Goal: Task Accomplishment & Management: Complete application form

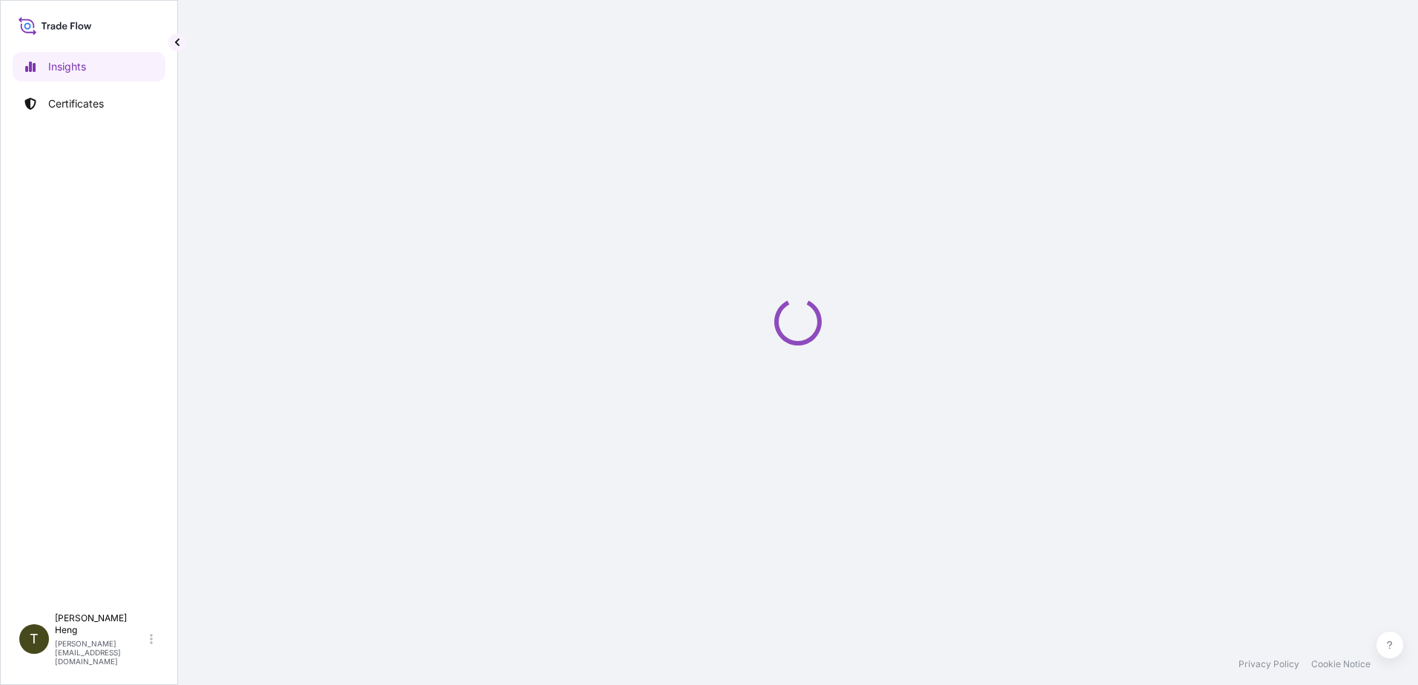
select select "2025"
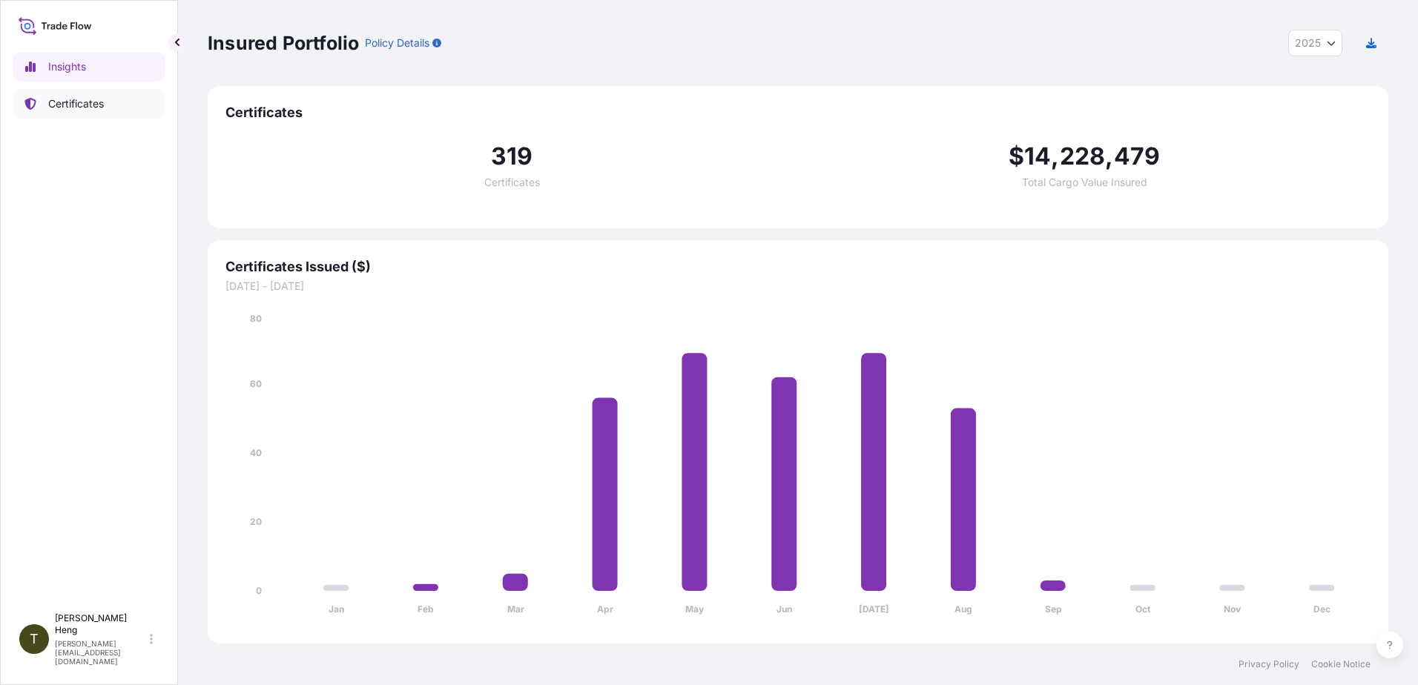
click at [73, 102] on p "Certificates" at bounding box center [76, 103] width 56 height 15
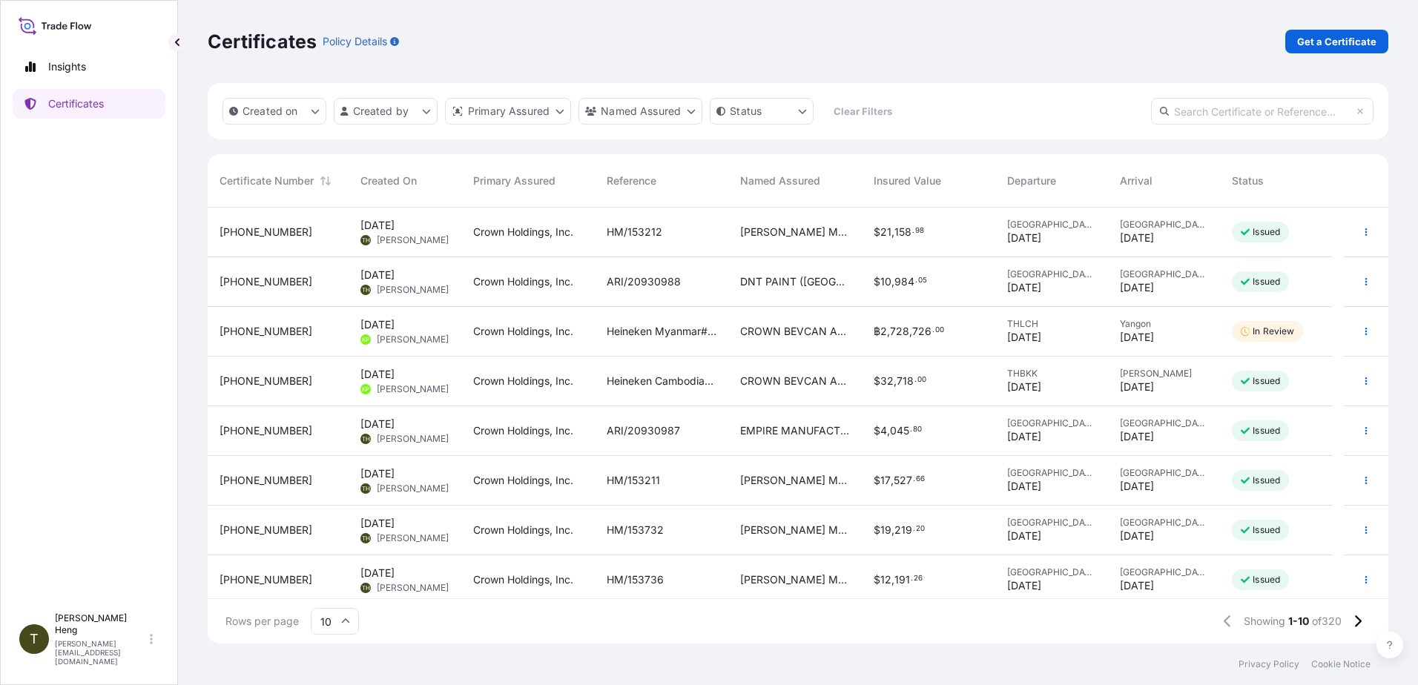
scroll to position [106, 0]
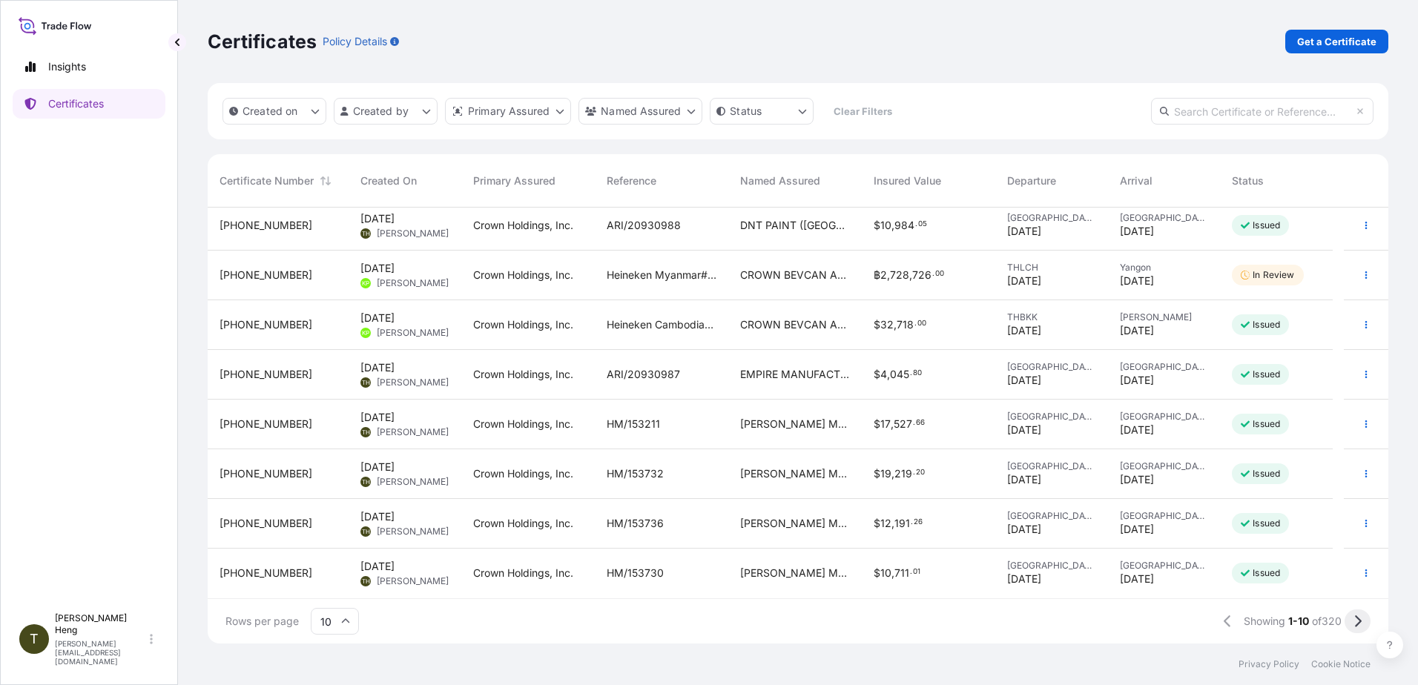
click at [1354, 620] on icon at bounding box center [1357, 621] width 8 height 13
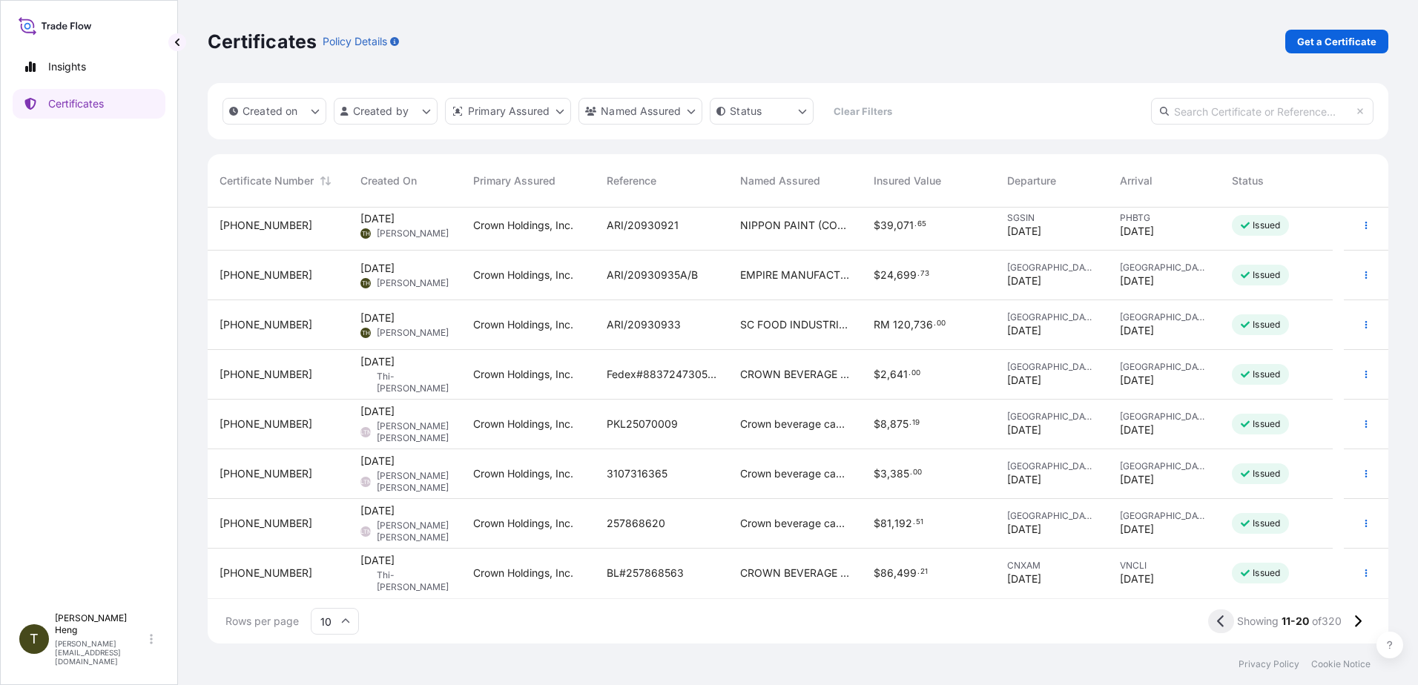
click at [1217, 619] on icon at bounding box center [1220, 621] width 7 height 12
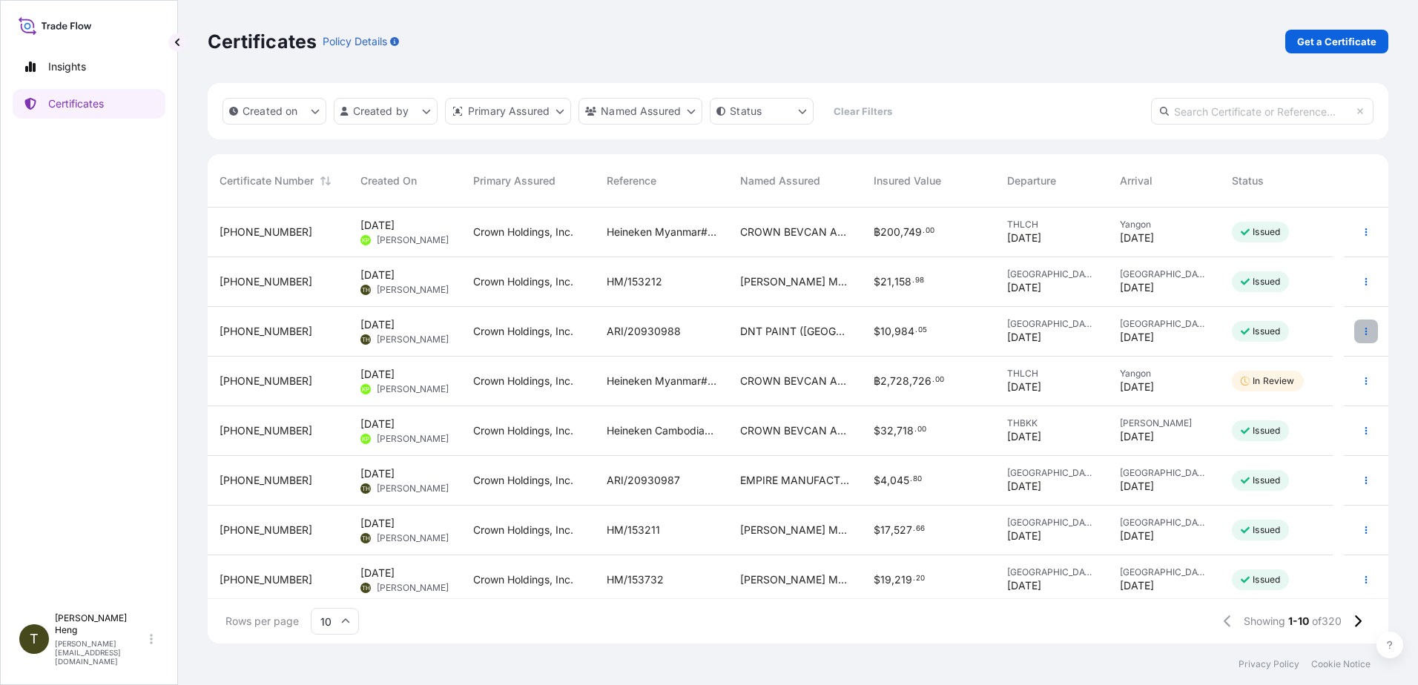
click at [1354, 326] on button "button" at bounding box center [1366, 332] width 24 height 24
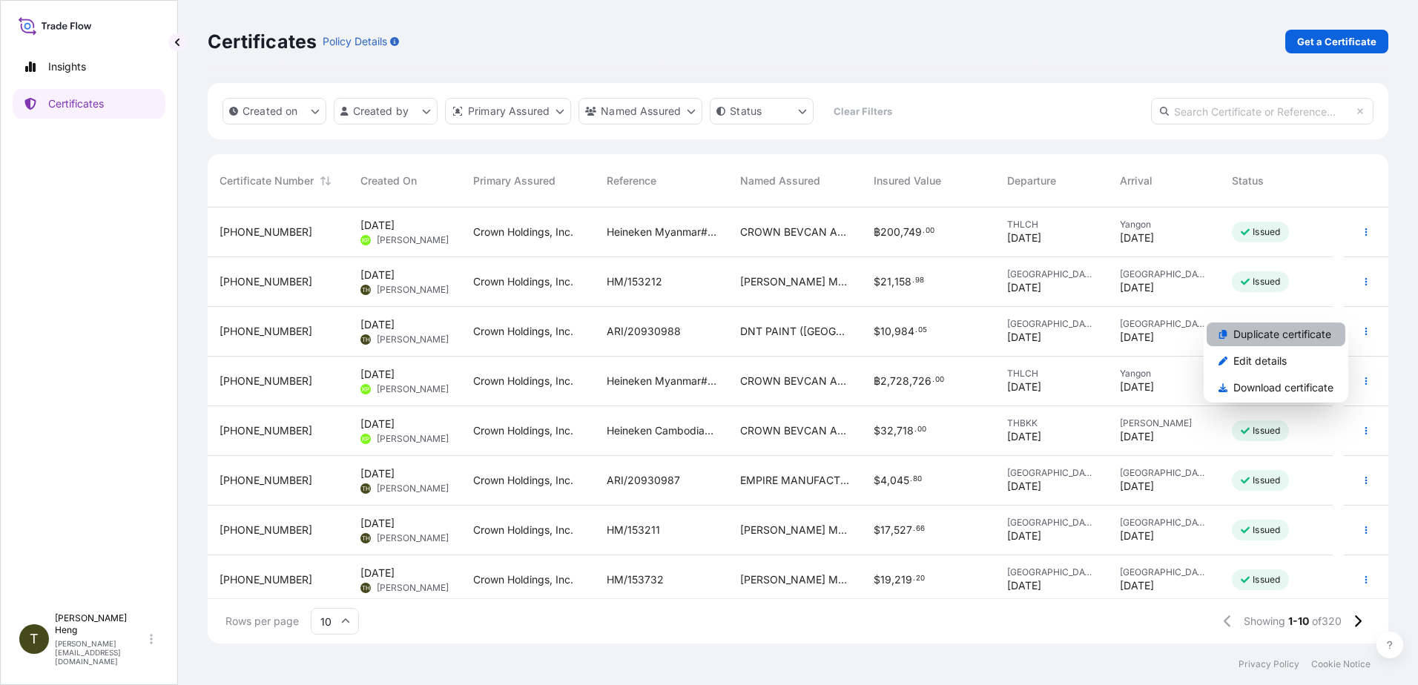
click at [1283, 333] on p "Duplicate certificate" at bounding box center [1282, 334] width 98 height 15
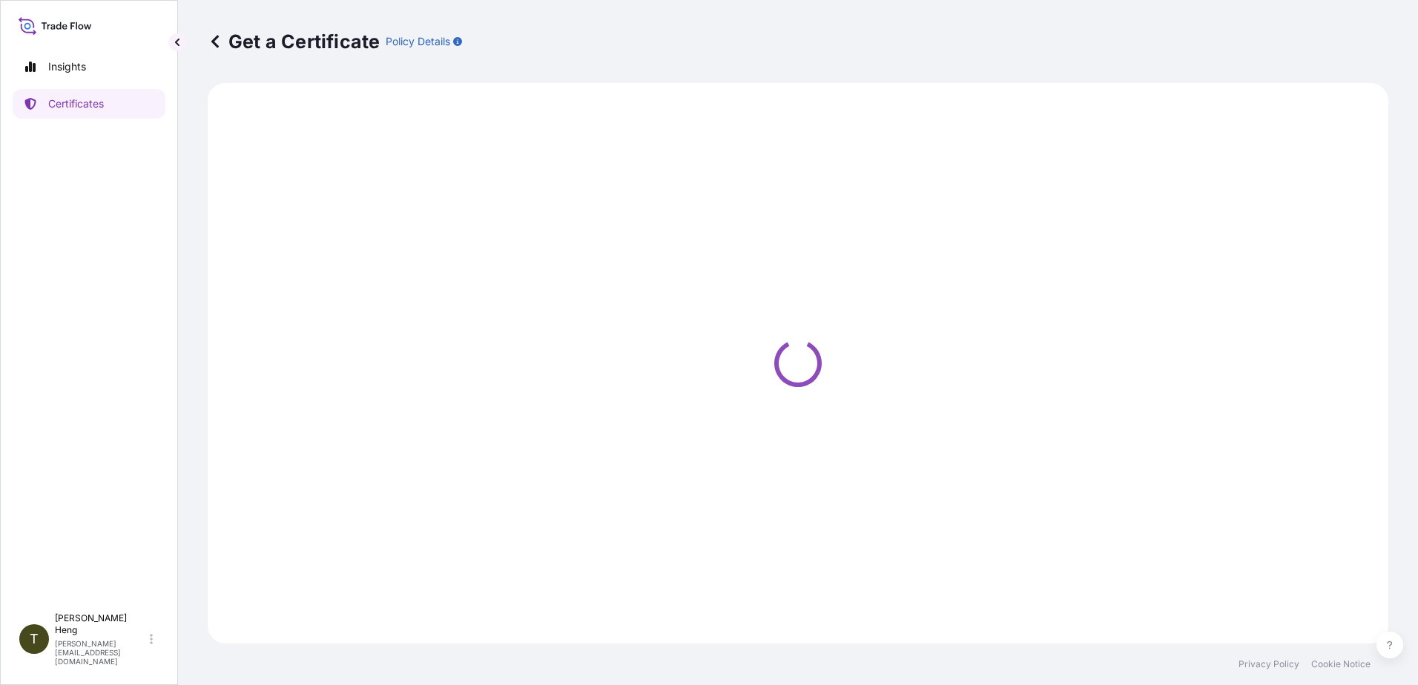
select select "Road"
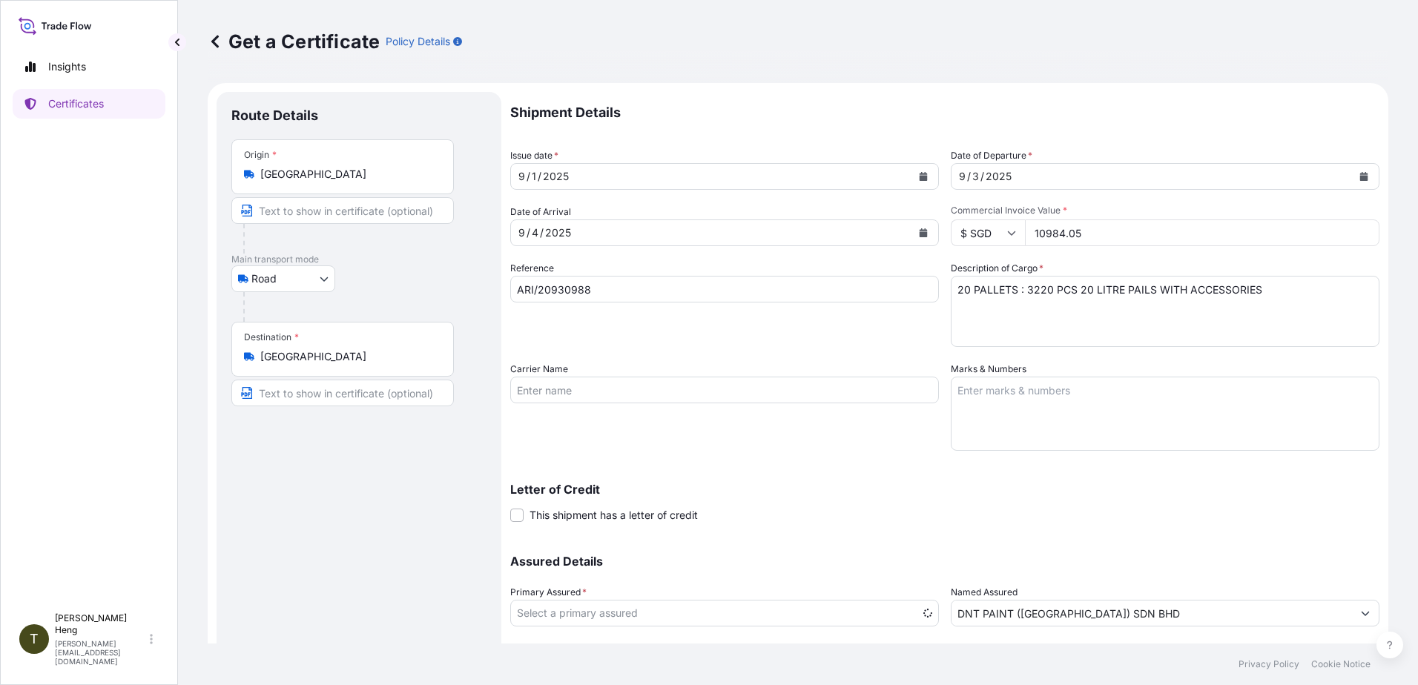
select select "31483"
click at [919, 176] on icon "Calendar" at bounding box center [923, 176] width 8 height 9
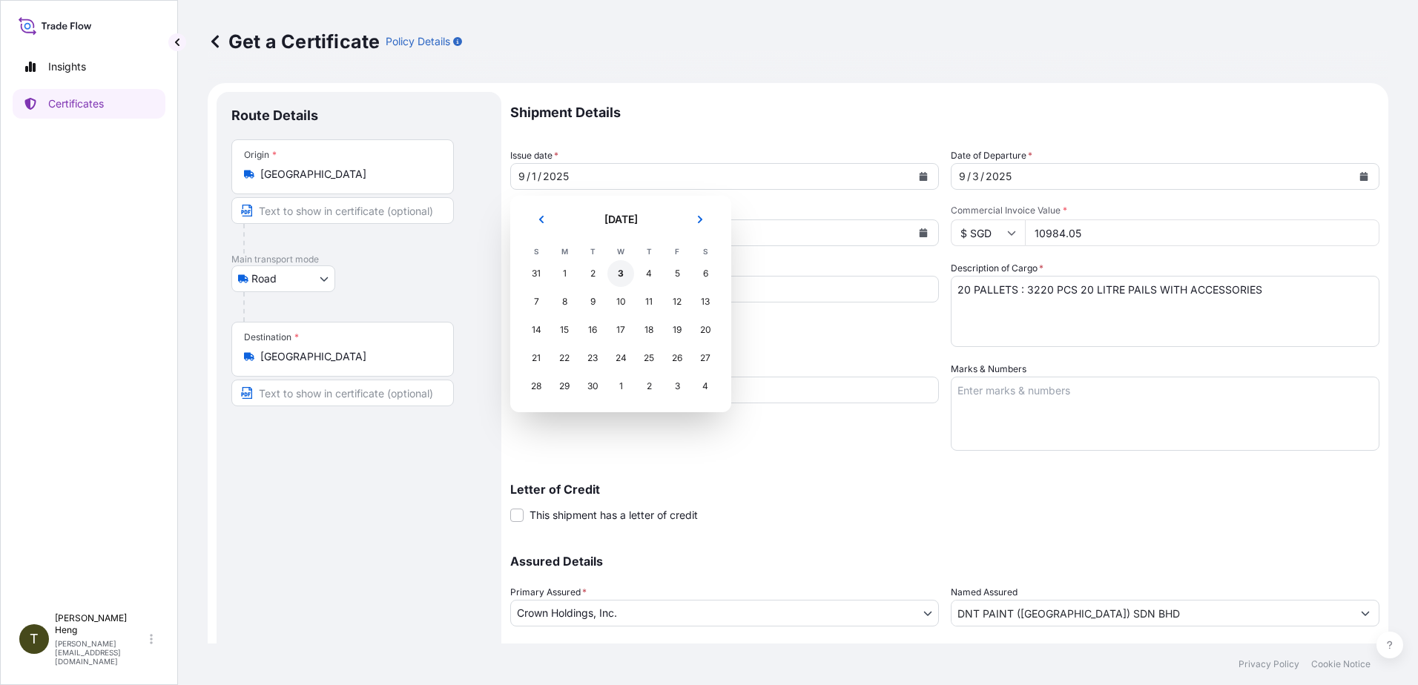
click at [621, 274] on div "3" at bounding box center [620, 273] width 27 height 27
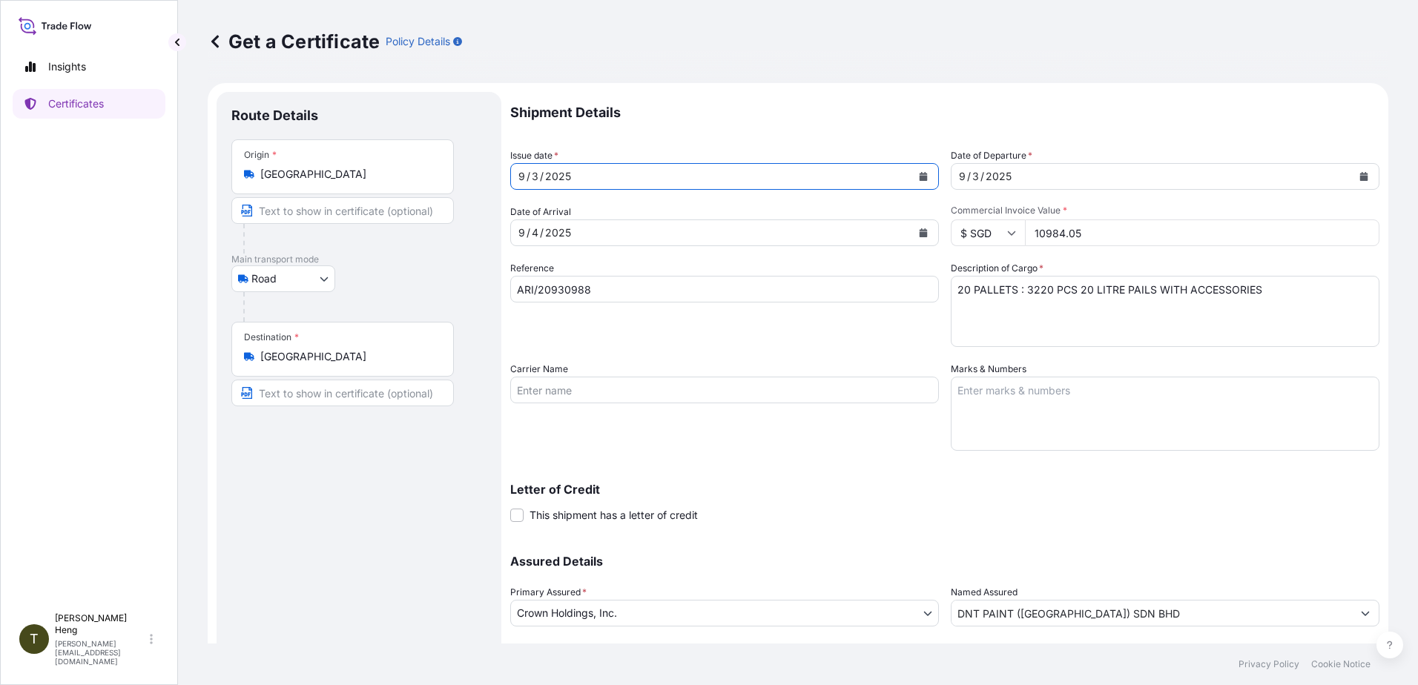
click at [915, 225] on button "Calendar" at bounding box center [923, 233] width 24 height 24
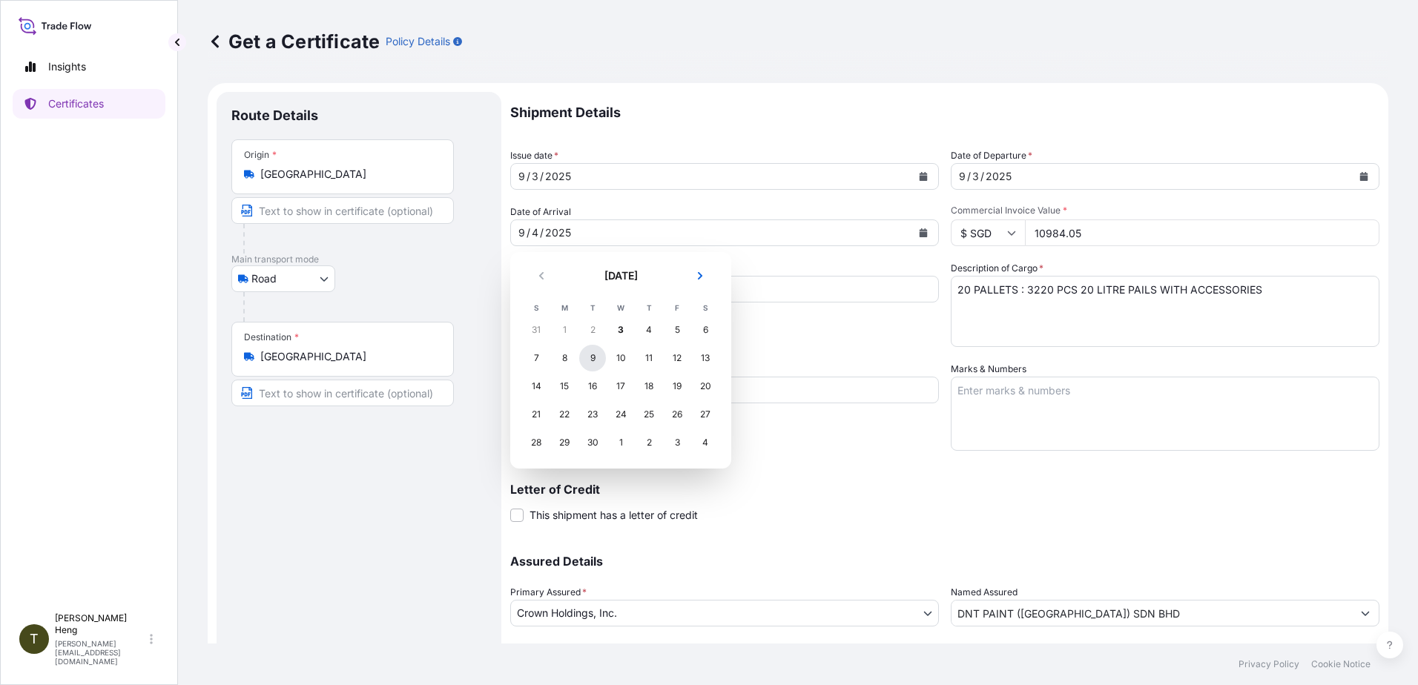
click at [591, 356] on div "9" at bounding box center [592, 358] width 27 height 27
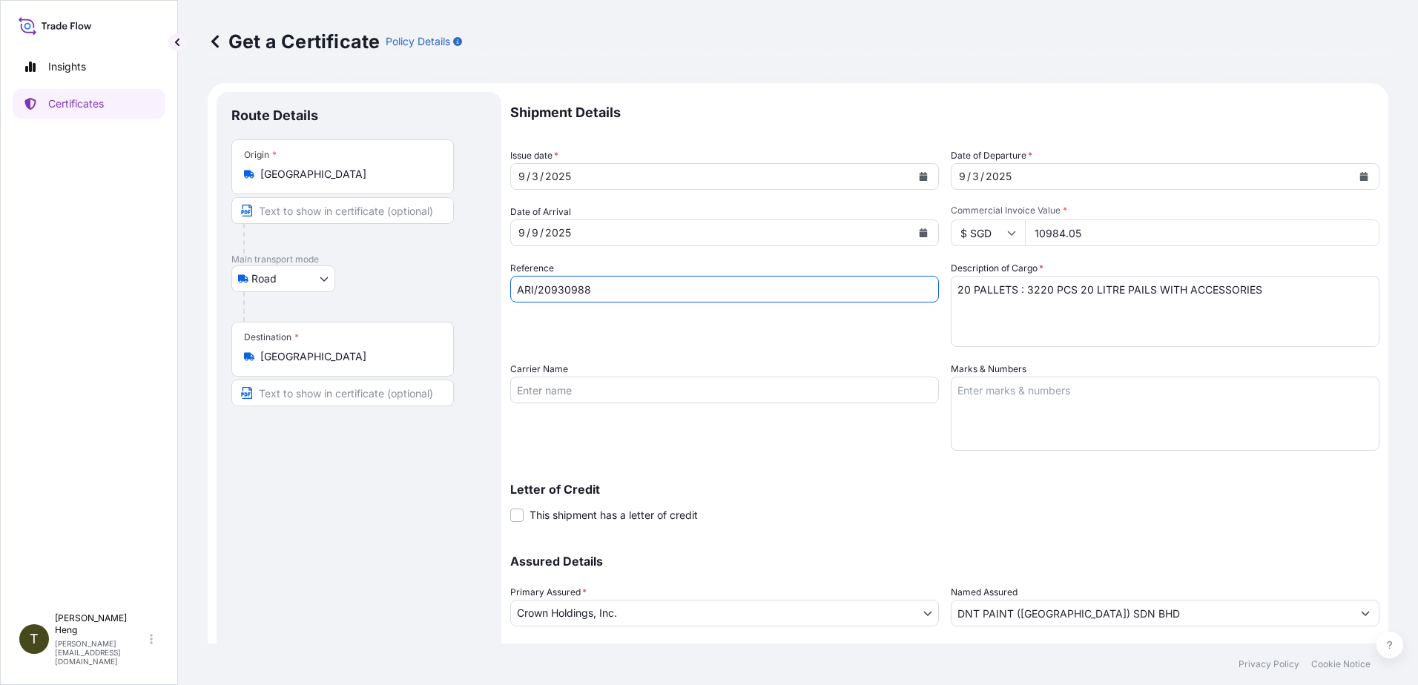
click at [600, 294] on input "ARI/20930988" at bounding box center [724, 289] width 429 height 27
type input "ARI/20931008"
click at [1352, 171] on button "Calendar" at bounding box center [1364, 177] width 24 height 24
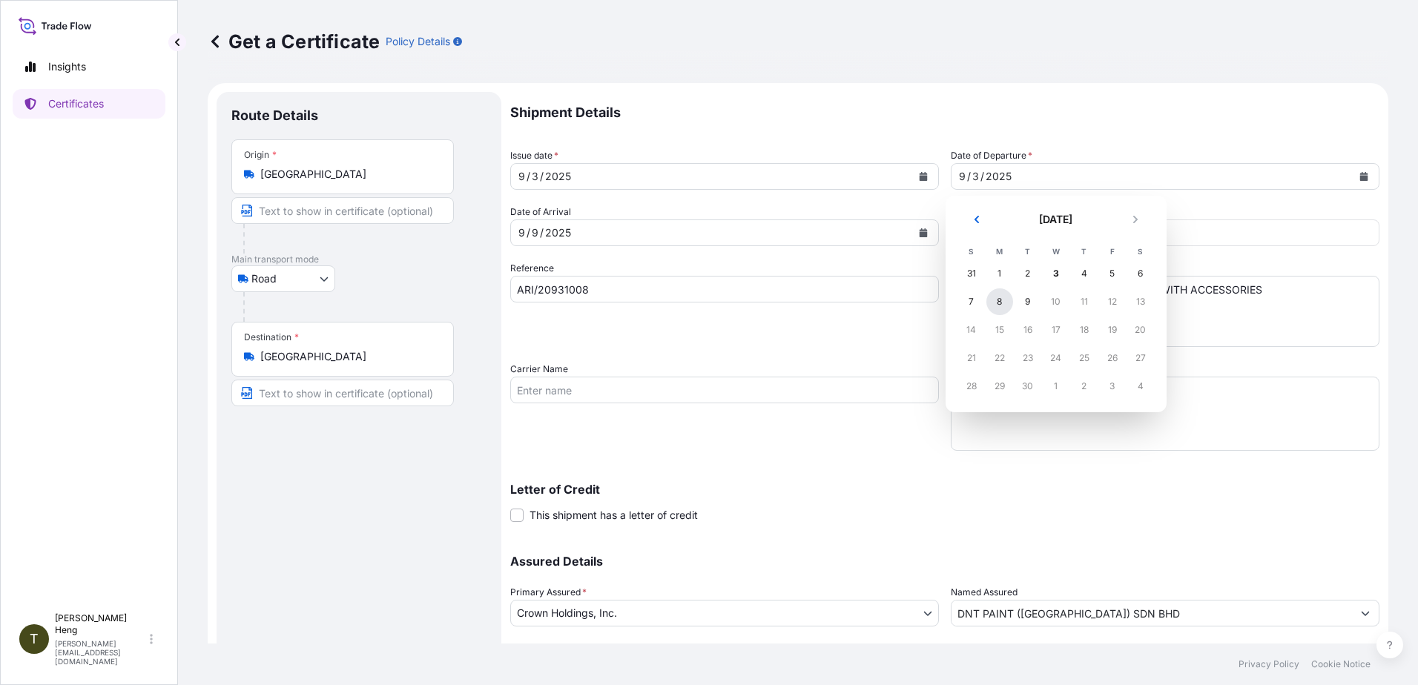
click at [997, 299] on div "8" at bounding box center [999, 301] width 27 height 27
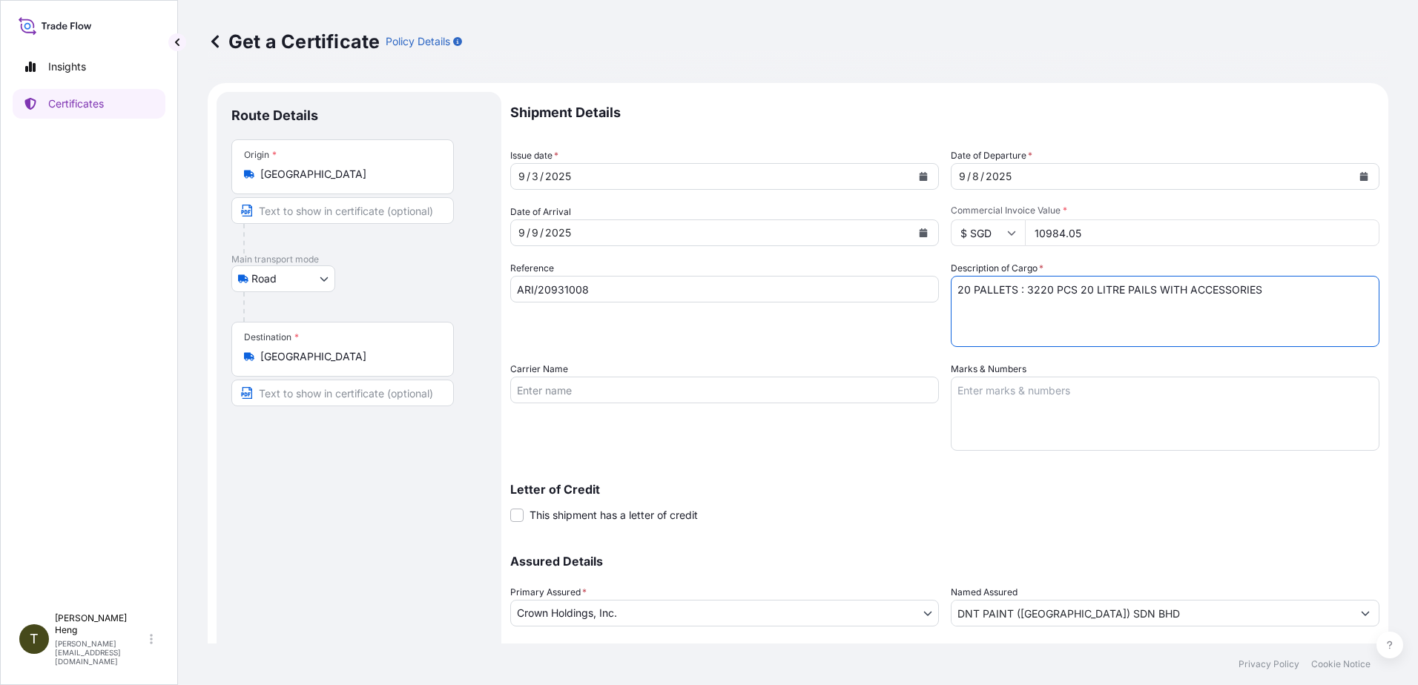
click at [955, 294] on textarea "20 PALLETS : 3220 PCS 20 LITRE PAILS WITH ACCESSORIES" at bounding box center [1165, 311] width 429 height 71
click at [1028, 293] on textarea "20 PALLETS : 3220 PCS 20 LITRE PAILS WITH ACCESSORIES" at bounding box center [1165, 311] width 429 height 71
type textarea "10 PALLETS : 3780 PCS 20 LITRE PAILS WITH ACCESSORIES"
click at [1034, 234] on input "10984.05" at bounding box center [1202, 232] width 354 height 27
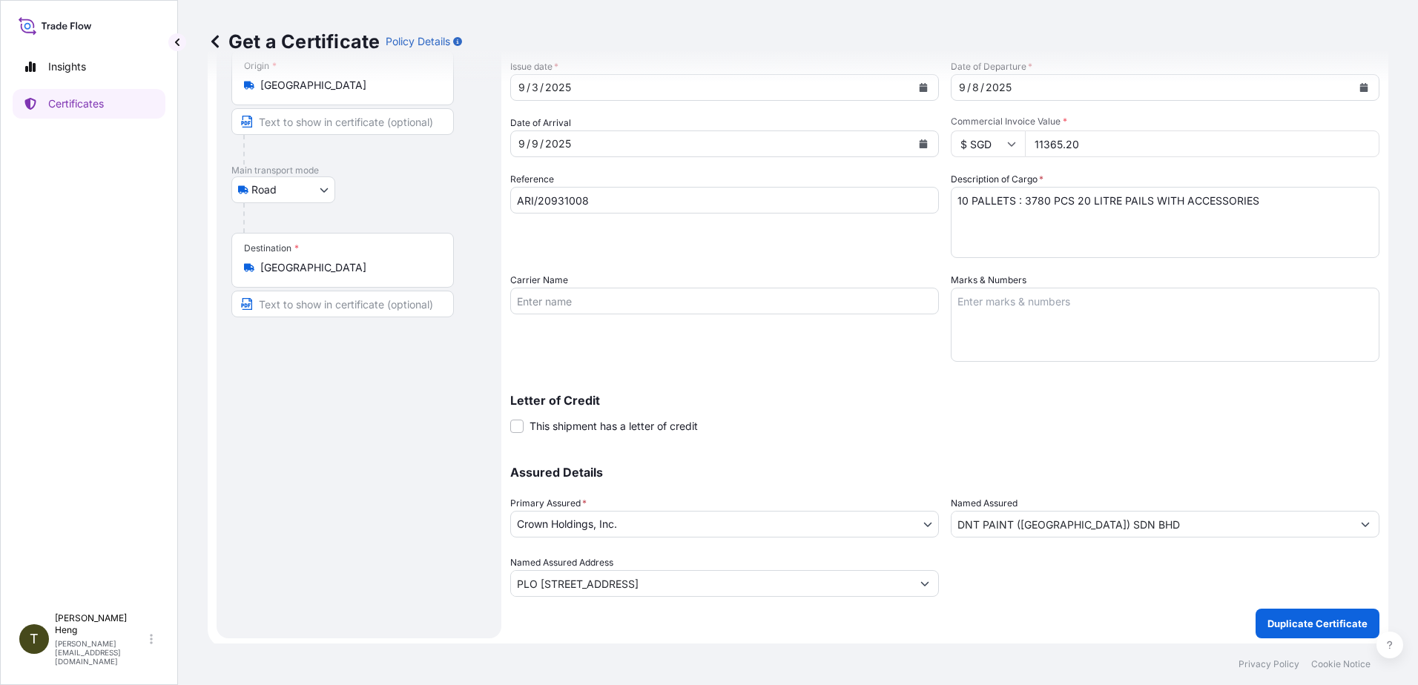
scroll to position [93, 0]
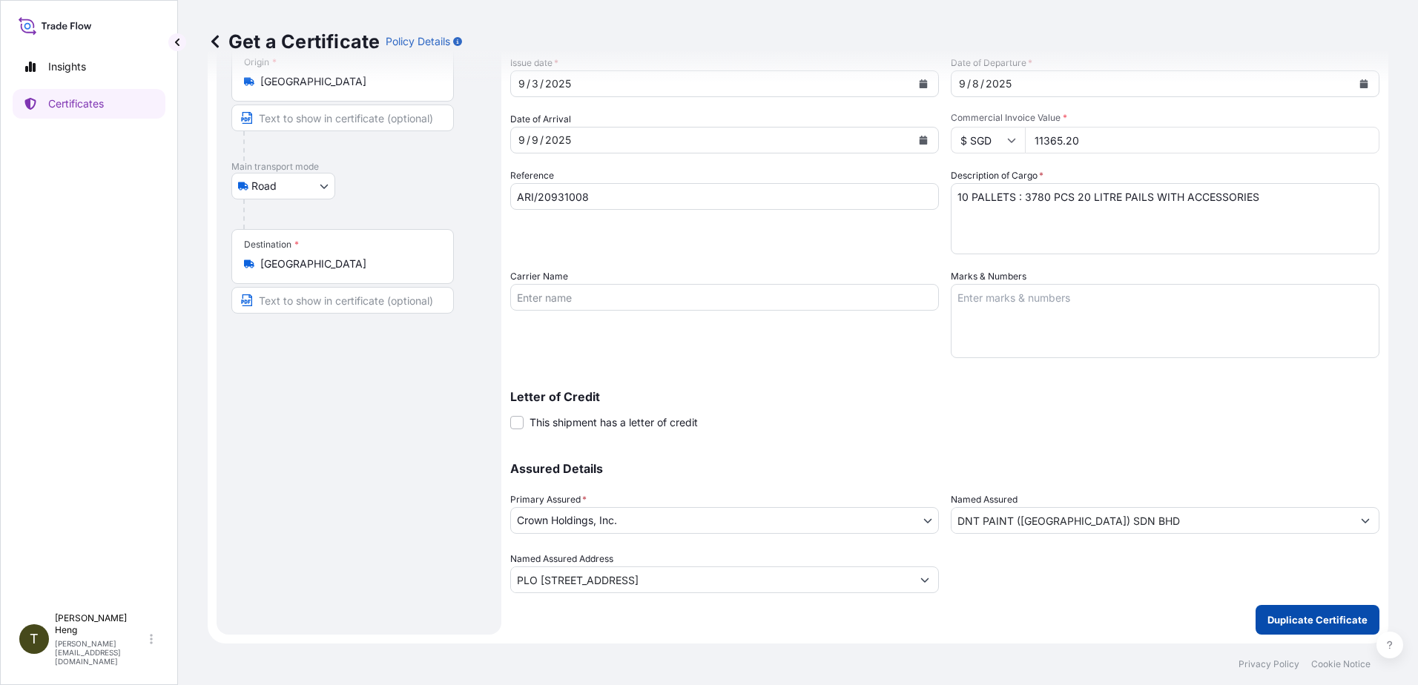
type input "11365.20"
click at [1281, 617] on p "Duplicate Certificate" at bounding box center [1317, 619] width 100 height 15
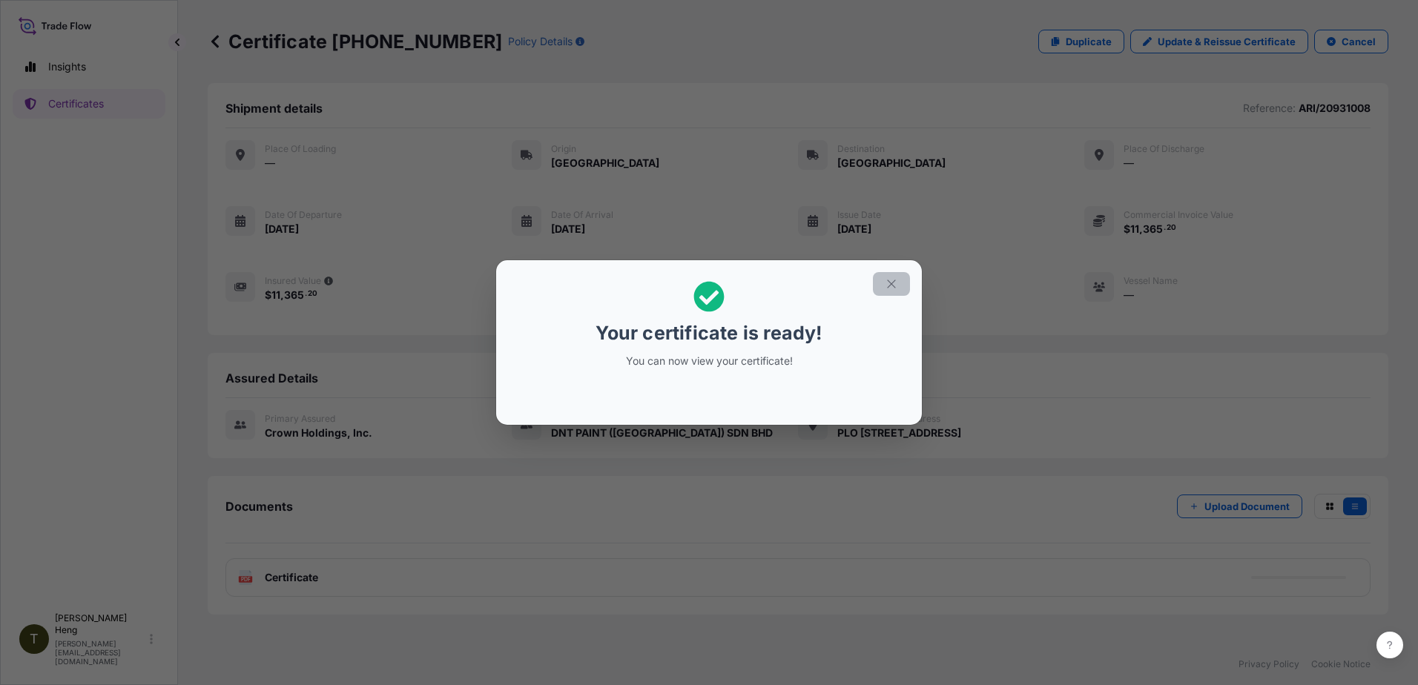
click at [893, 281] on icon "button" at bounding box center [891, 283] width 13 height 13
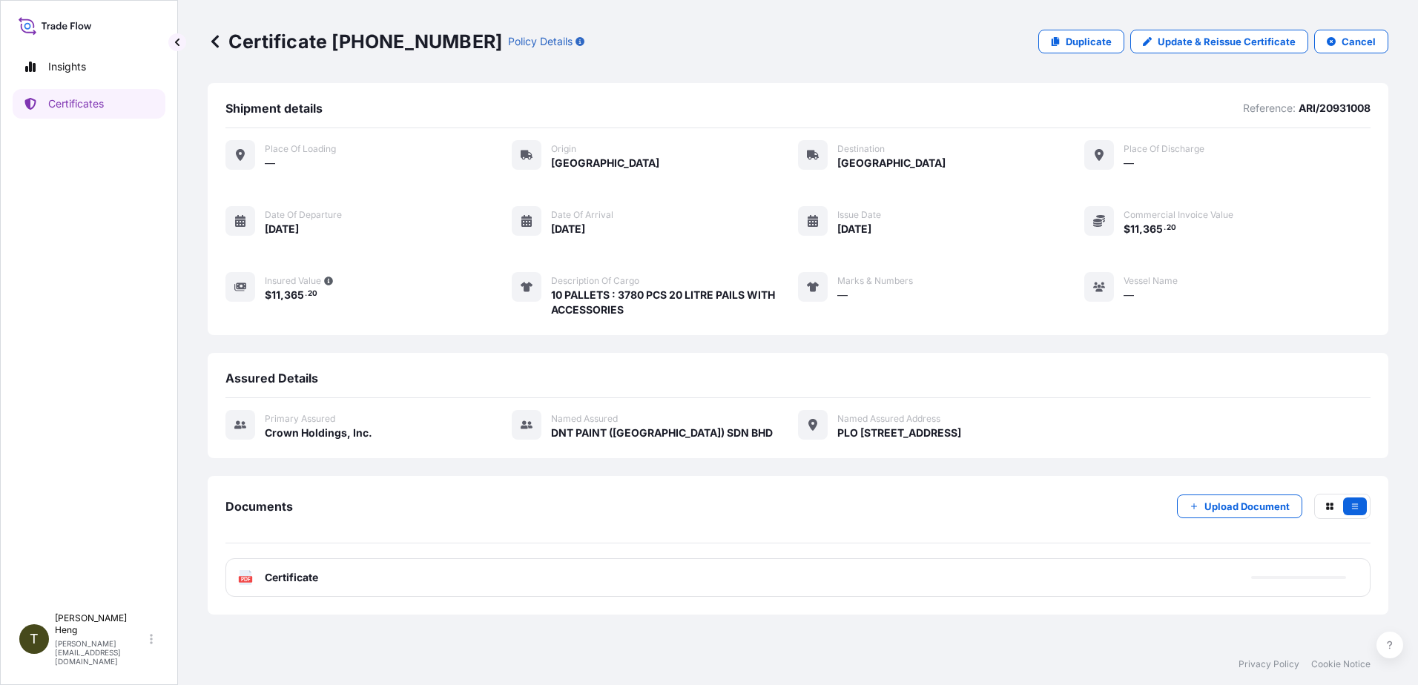
click at [242, 577] on text "PDF" at bounding box center [246, 579] width 10 height 5
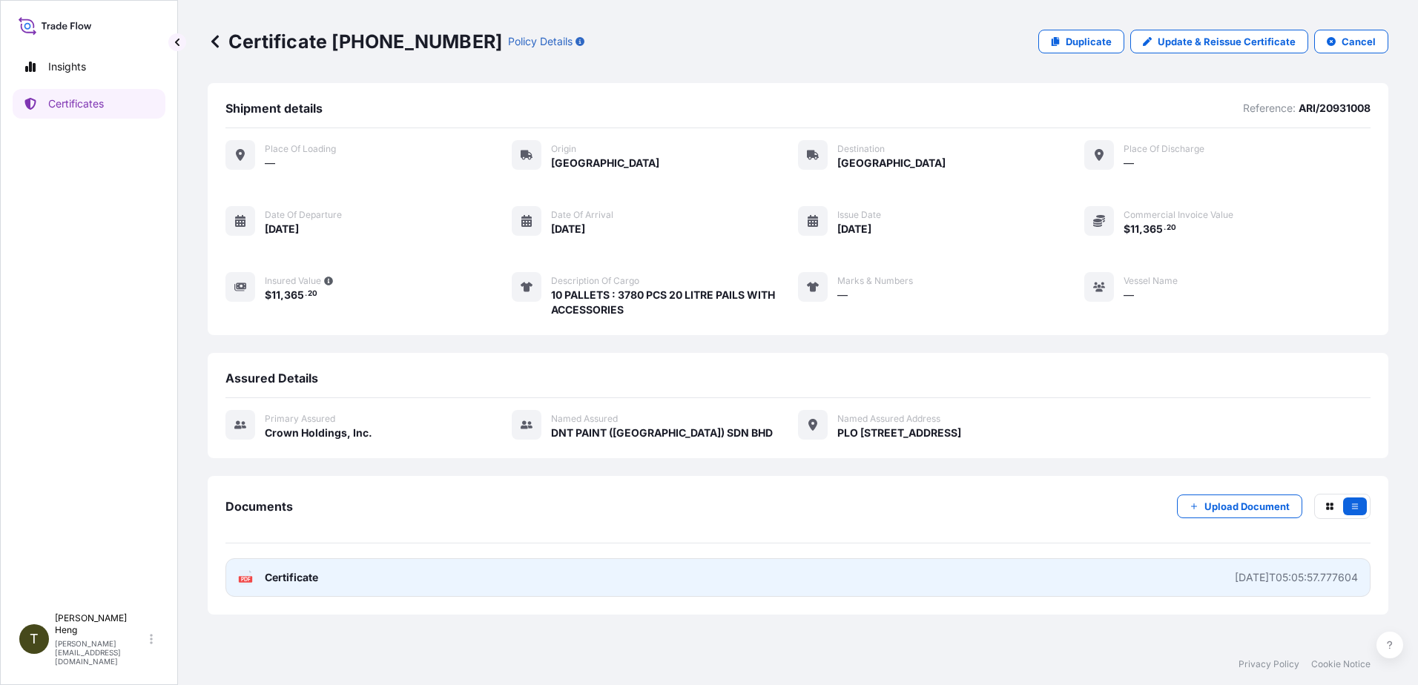
click at [245, 579] on text "PDF" at bounding box center [246, 579] width 10 height 5
